Goal: Register for event/course

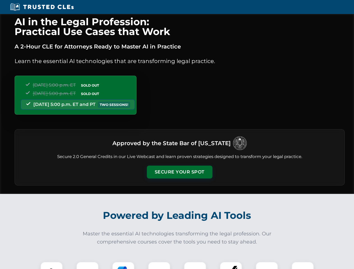
click at [179, 172] on button "Secure Your Spot" at bounding box center [179, 171] width 65 height 13
click at [52, 265] on img at bounding box center [51, 273] width 16 height 16
click at [87, 265] on div at bounding box center [87, 272] width 22 height 22
click at [123, 265] on div at bounding box center [123, 272] width 22 height 22
